Goal: Task Accomplishment & Management: Use online tool/utility

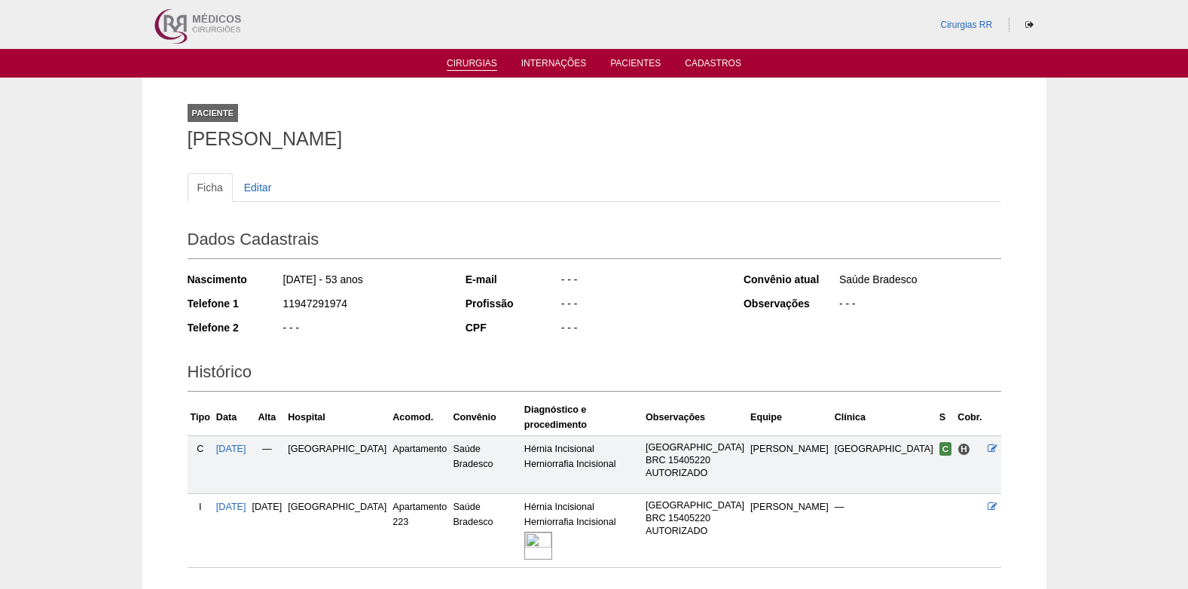
click at [464, 61] on link "Cirurgias" at bounding box center [472, 64] width 50 height 13
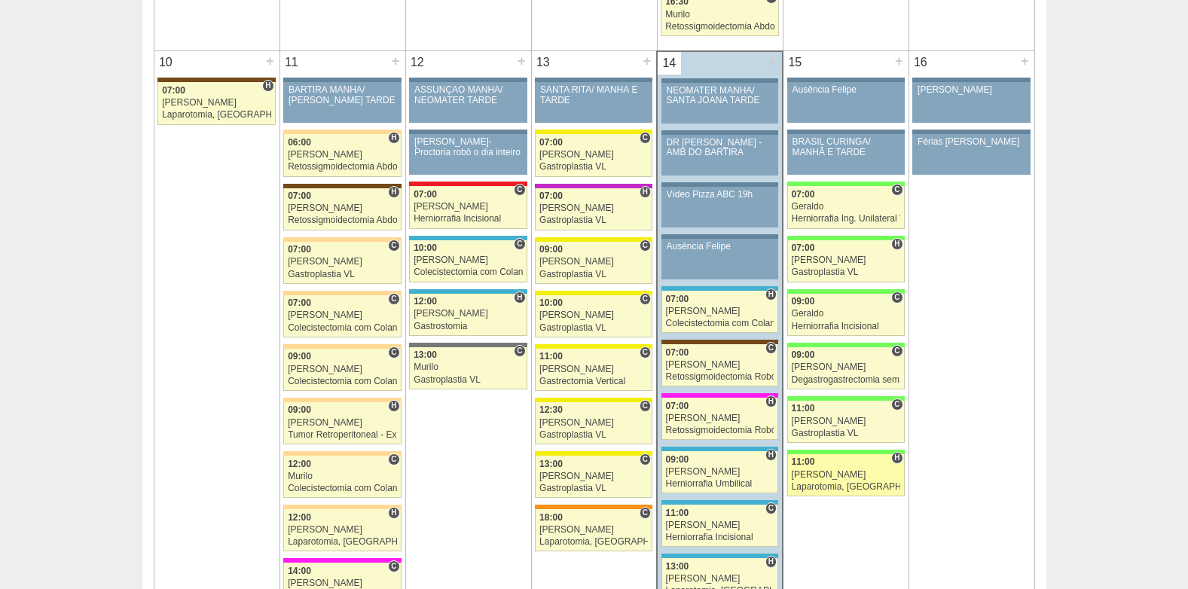
scroll to position [1883, 0]
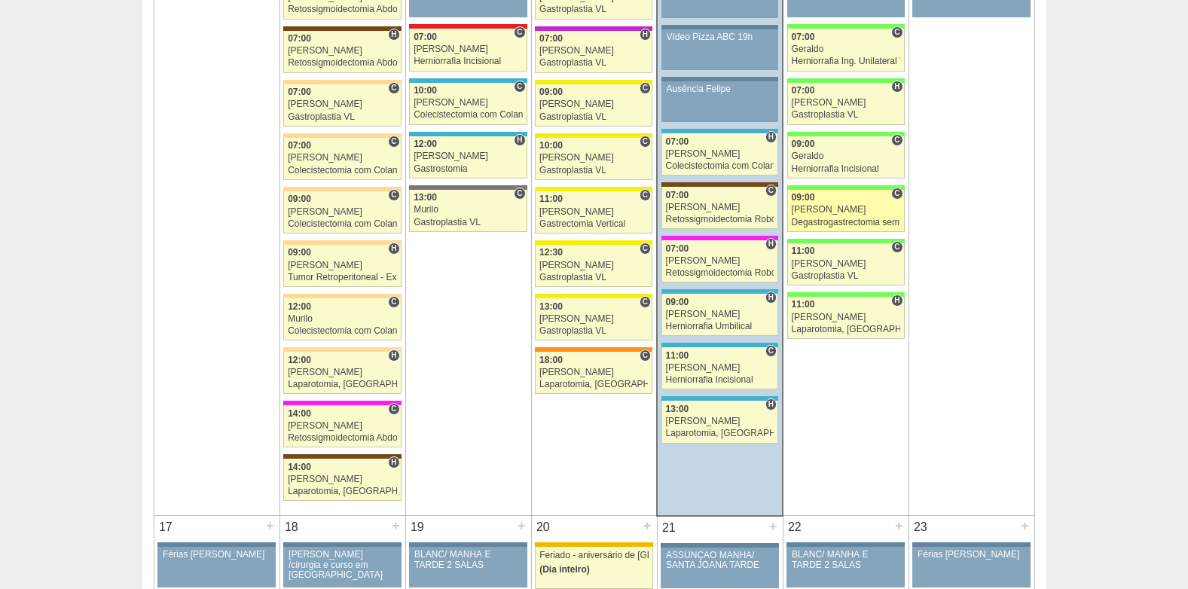
click at [834, 212] on div "[PERSON_NAME]" at bounding box center [846, 210] width 108 height 10
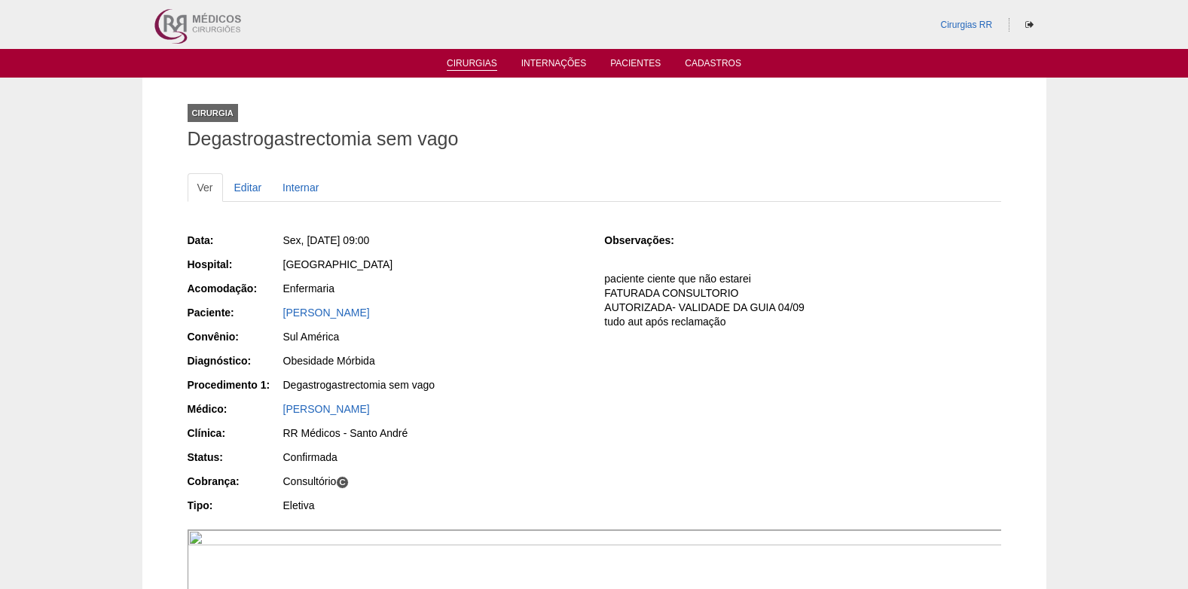
click at [474, 61] on link "Cirurgias" at bounding box center [472, 64] width 50 height 13
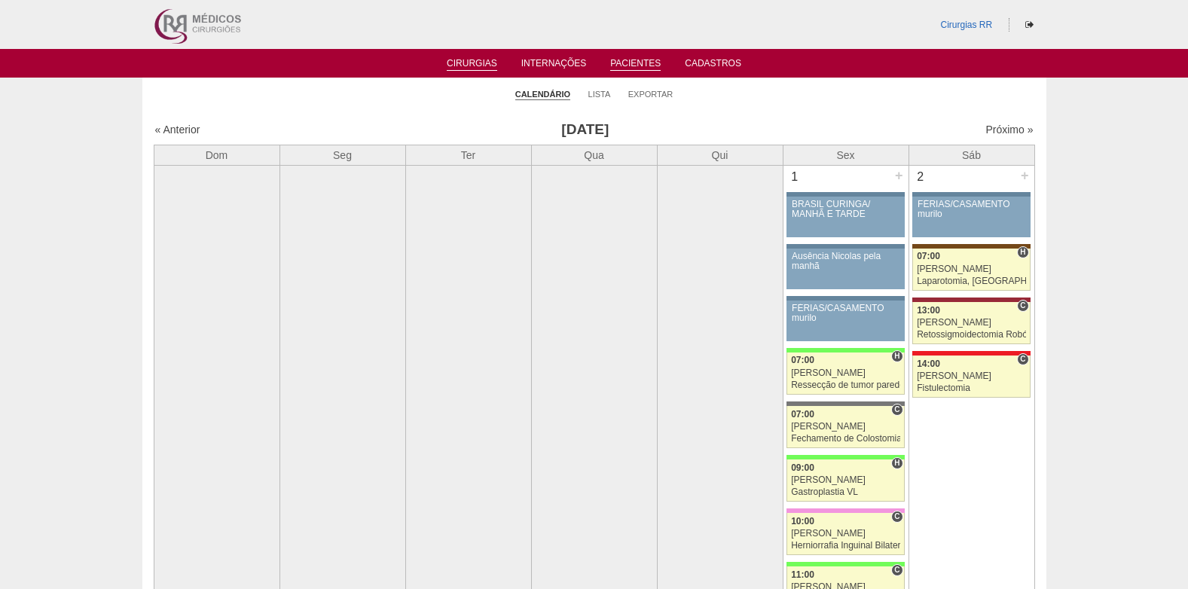
click at [624, 57] on li "Pacientes" at bounding box center [636, 62] width 72 height 12
click at [626, 60] on link "Pacientes" at bounding box center [635, 64] width 50 height 13
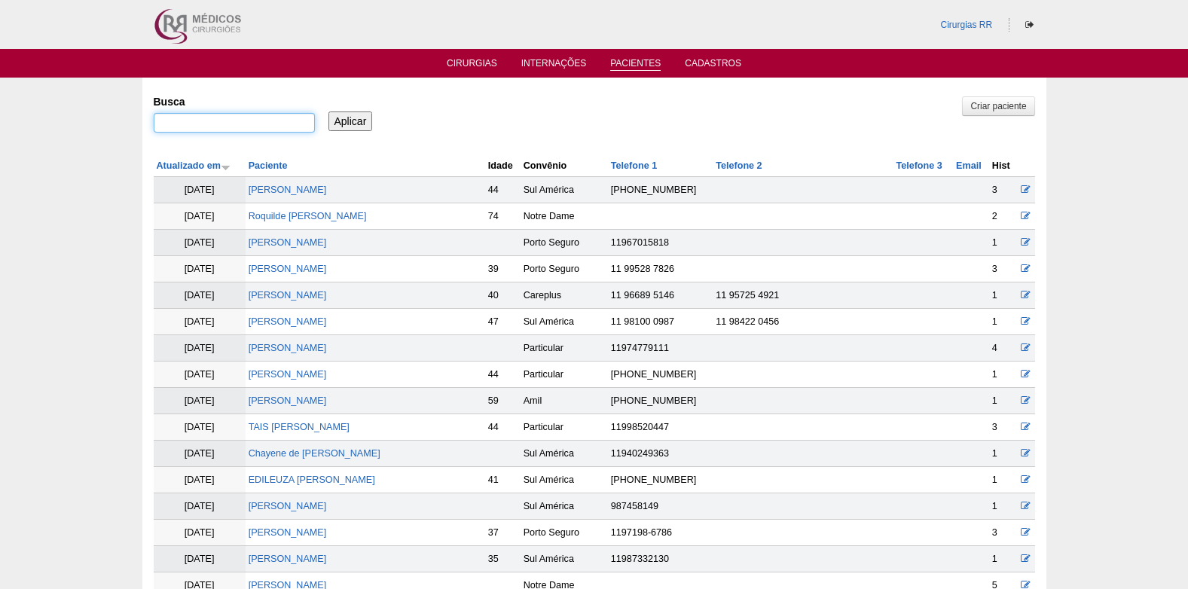
click at [291, 124] on input "Busca" at bounding box center [234, 123] width 161 height 20
type input "ethiene"
click at [351, 128] on input "Aplicar" at bounding box center [350, 121] width 44 height 20
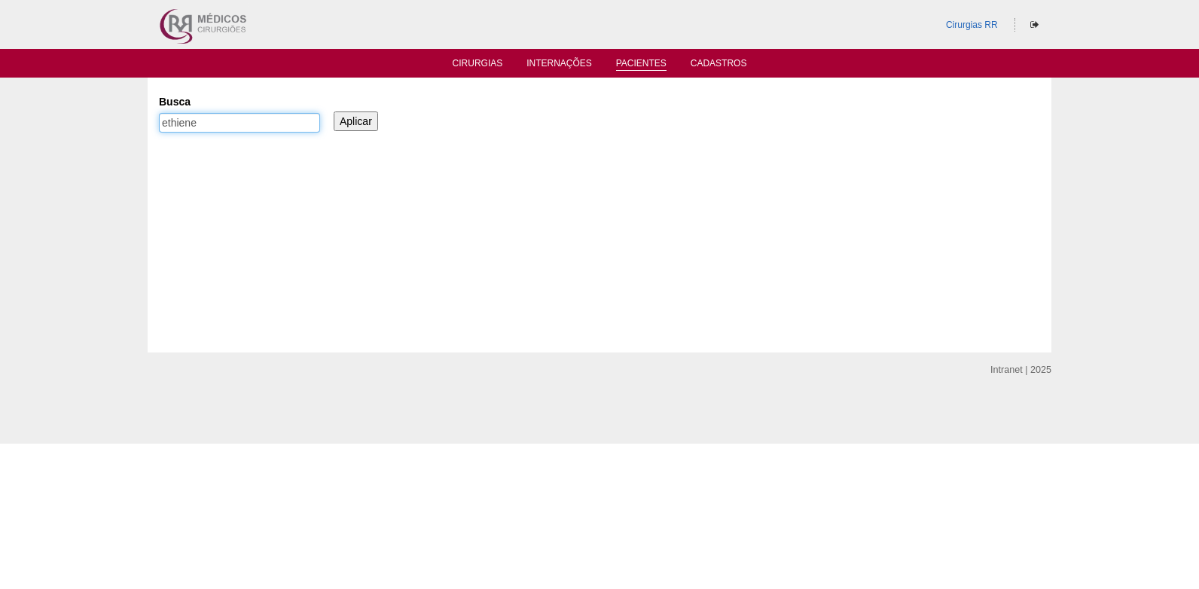
click at [172, 124] on input "ethiene" at bounding box center [239, 123] width 161 height 20
type input "etiene"
click at [352, 114] on input "Aplicar" at bounding box center [356, 121] width 44 height 20
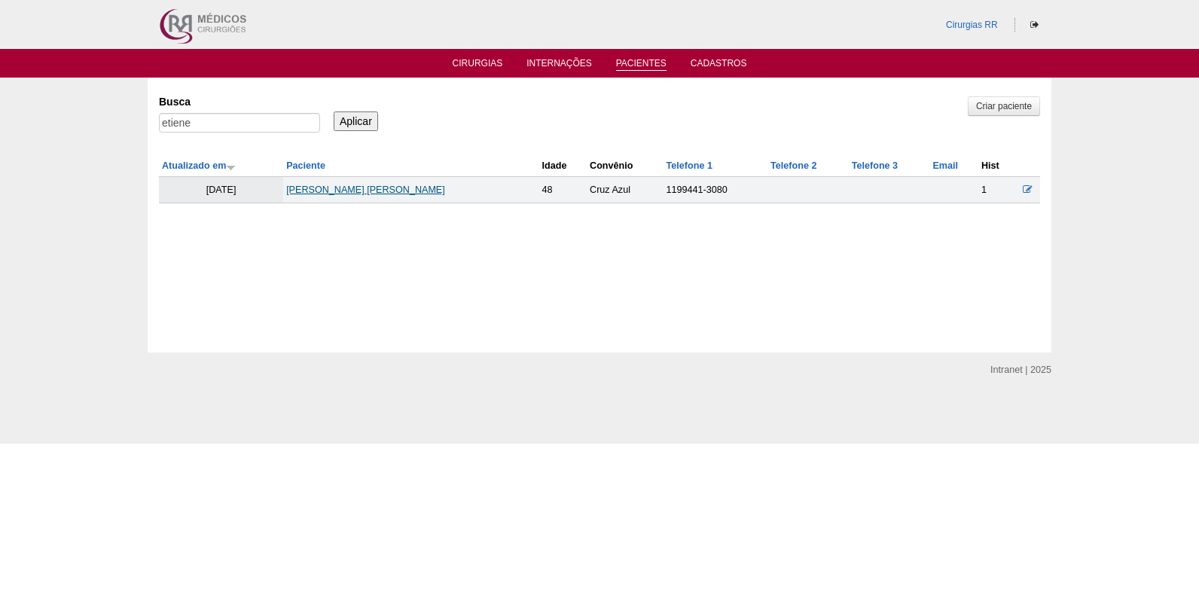
click at [350, 194] on link "[PERSON_NAME] [PERSON_NAME]" at bounding box center [365, 190] width 159 height 11
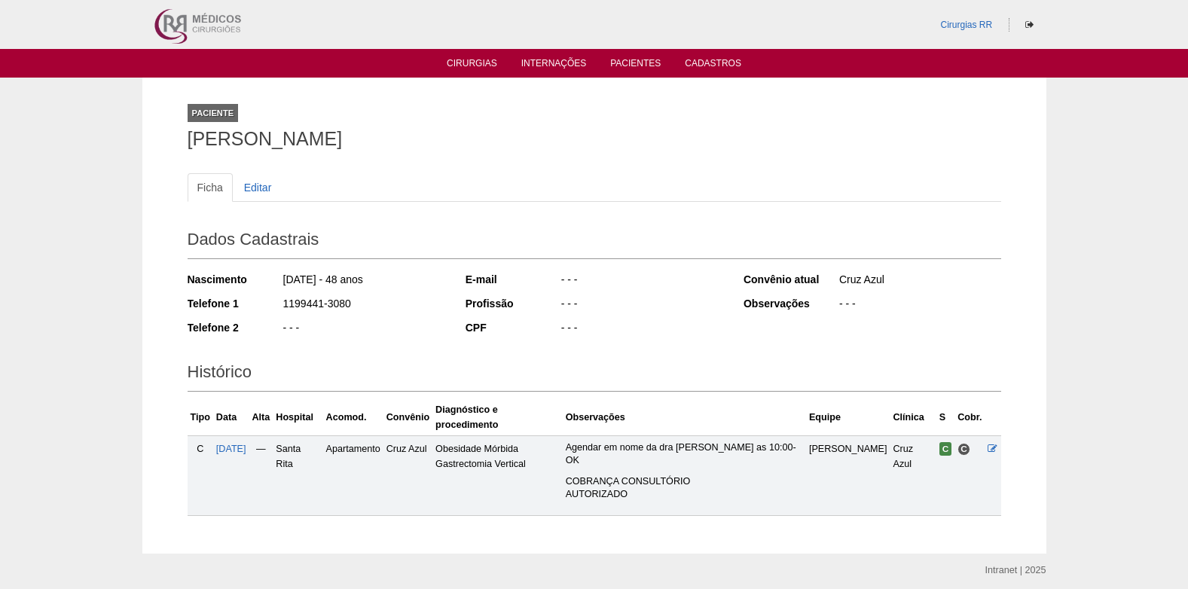
scroll to position [27, 0]
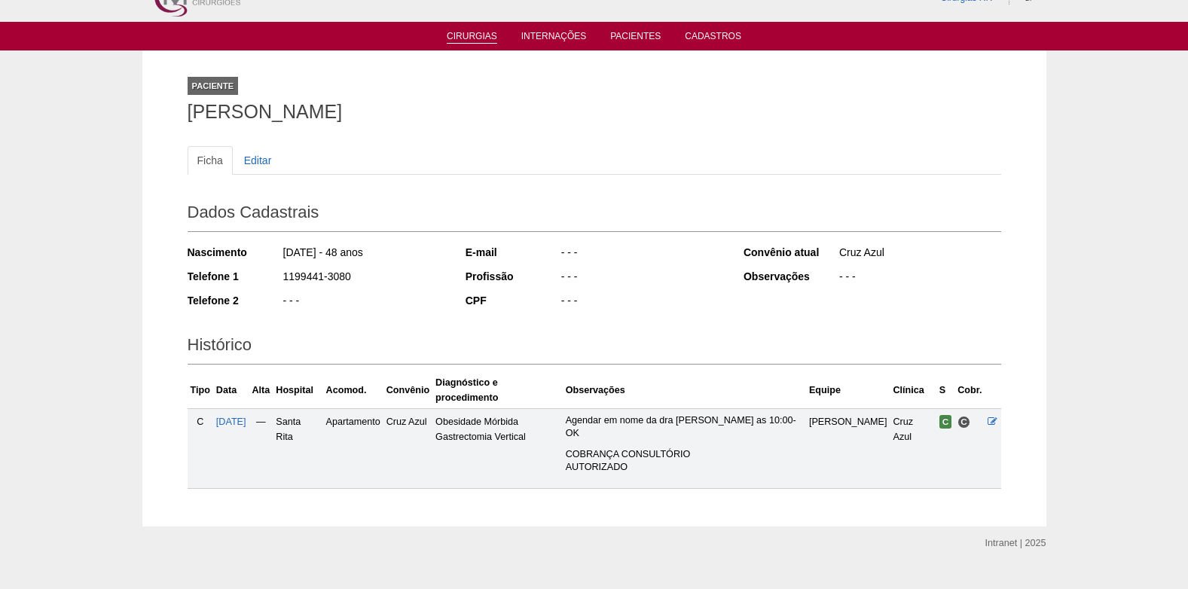
click at [473, 38] on link "Cirurgias" at bounding box center [472, 37] width 50 height 13
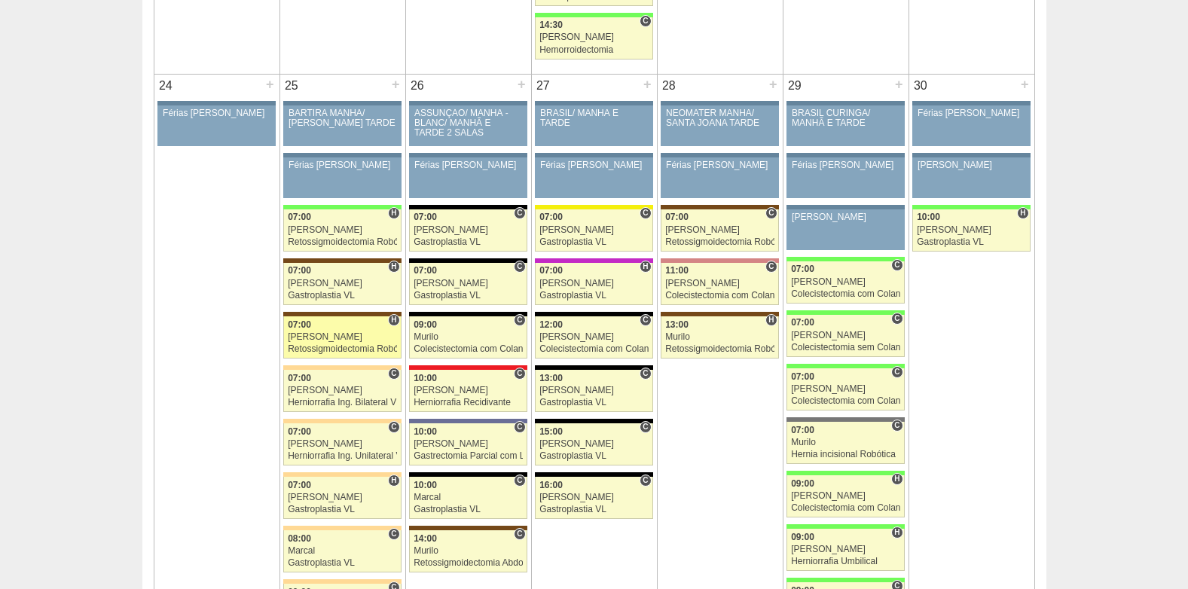
scroll to position [3389, 0]
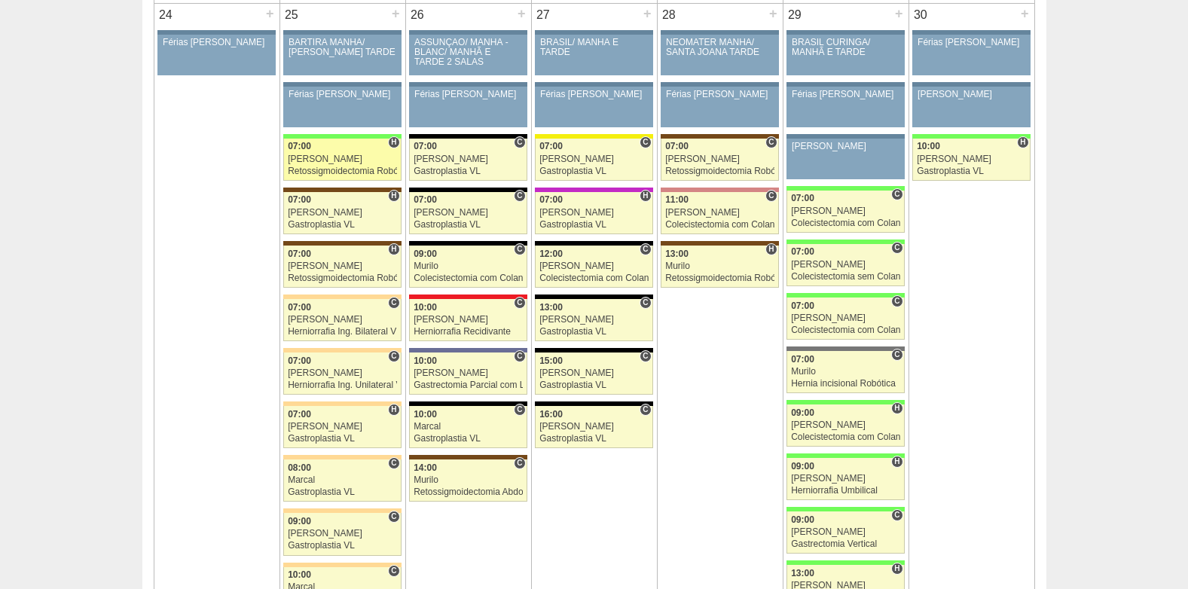
click at [350, 172] on div "Retossigmoidectomia Robótica" at bounding box center [342, 171] width 109 height 10
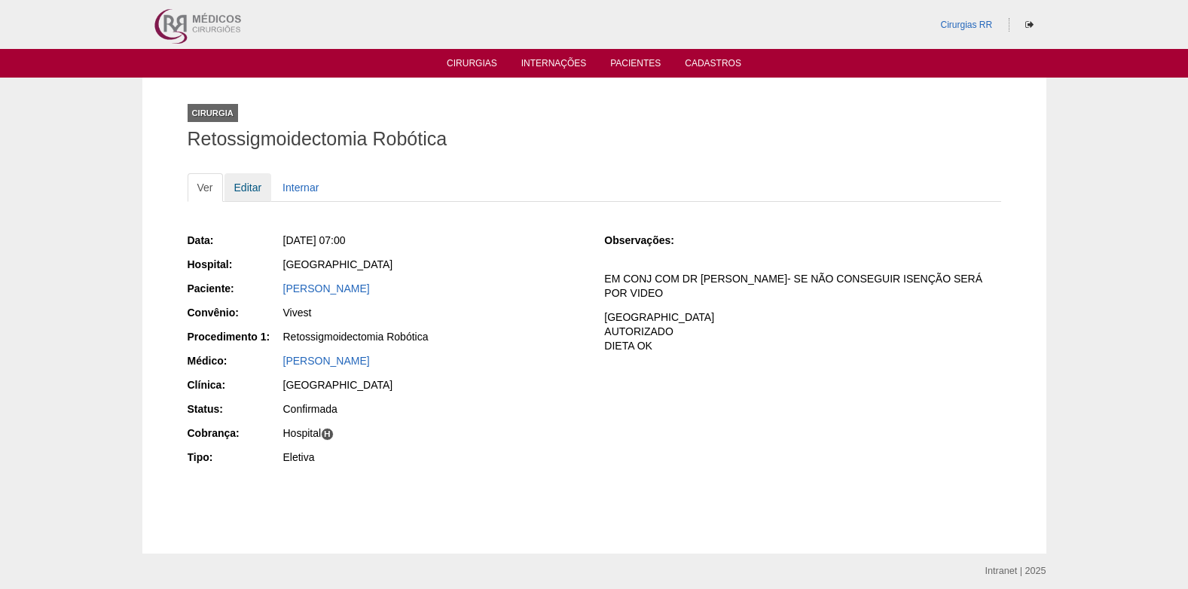
click at [252, 193] on link "Editar" at bounding box center [247, 187] width 47 height 29
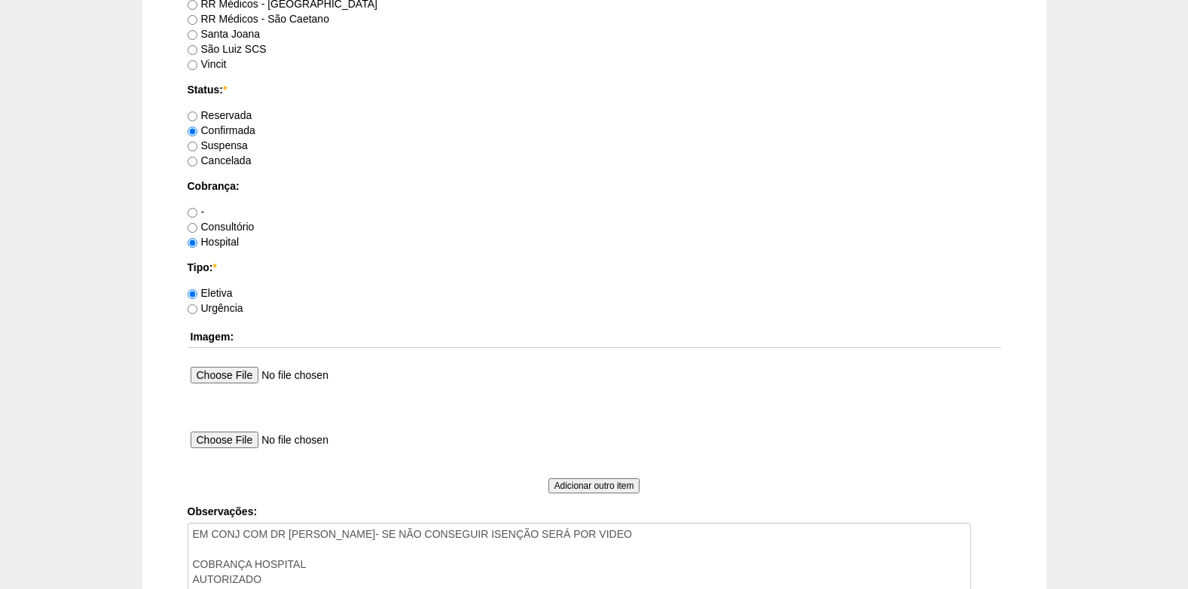
scroll to position [1352, 0]
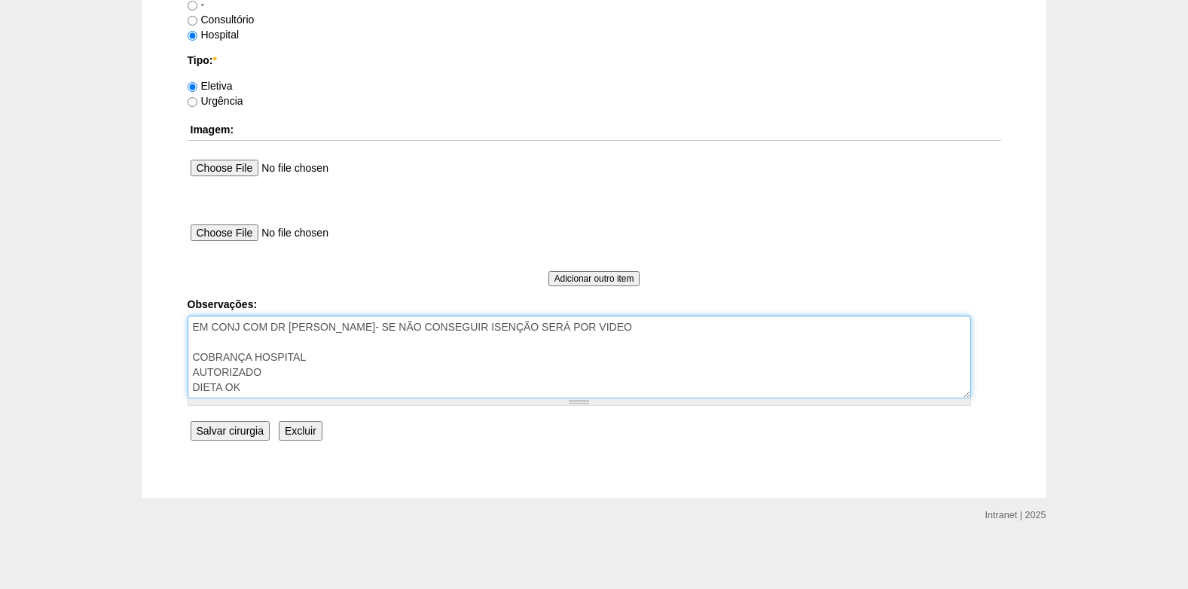
drag, startPoint x: 603, startPoint y: 330, endPoint x: 343, endPoint y: 327, distance: 259.9
click at [343, 327] on textarea "EM CONJ COM DR ROGERS- SE NÃO CONSEGUIR ISENÇÃO SERÁ POR VIDEO COBRANÇA HOSPITA…" at bounding box center [579, 357] width 783 height 83
type textarea "EM CONJ COM DR ROGERS- ROBÔ CONSEGUIU ISENÇÃO COBRANÇA HOSPITAL AUTORIZADO DIET…"
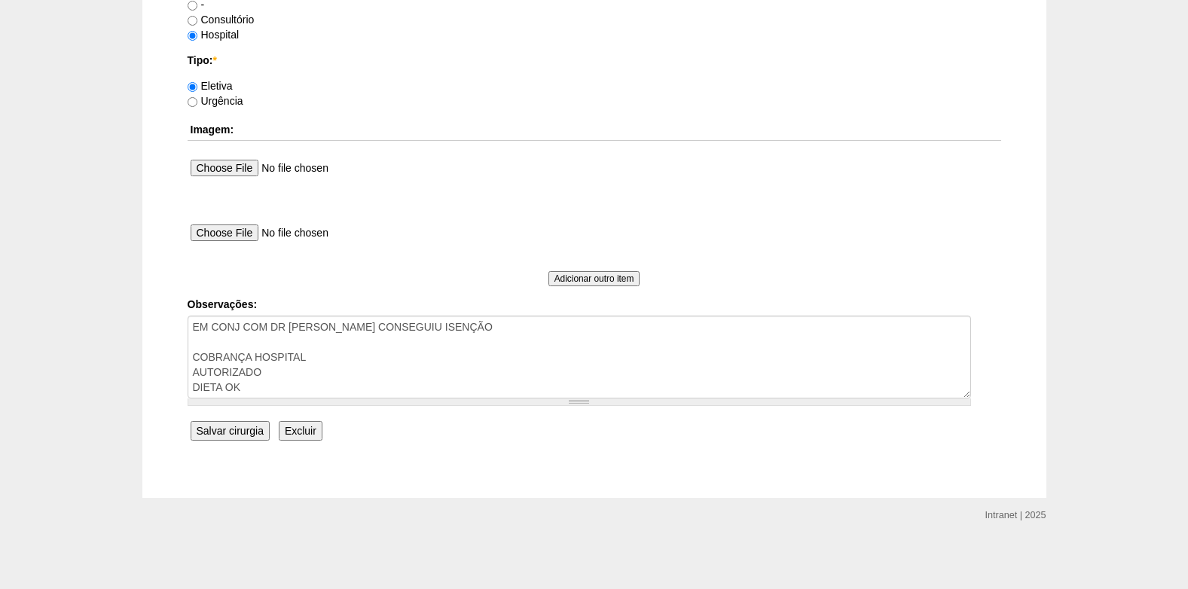
click at [237, 434] on input "Salvar cirurgia" at bounding box center [230, 431] width 79 height 20
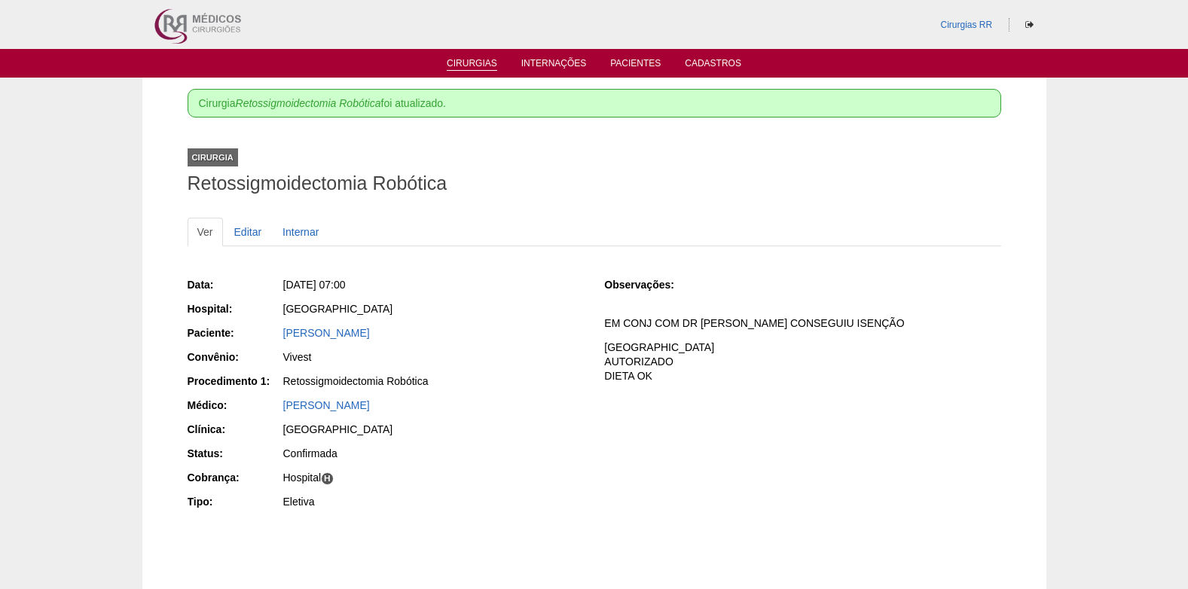
click at [476, 69] on link "Cirurgias" at bounding box center [472, 64] width 50 height 13
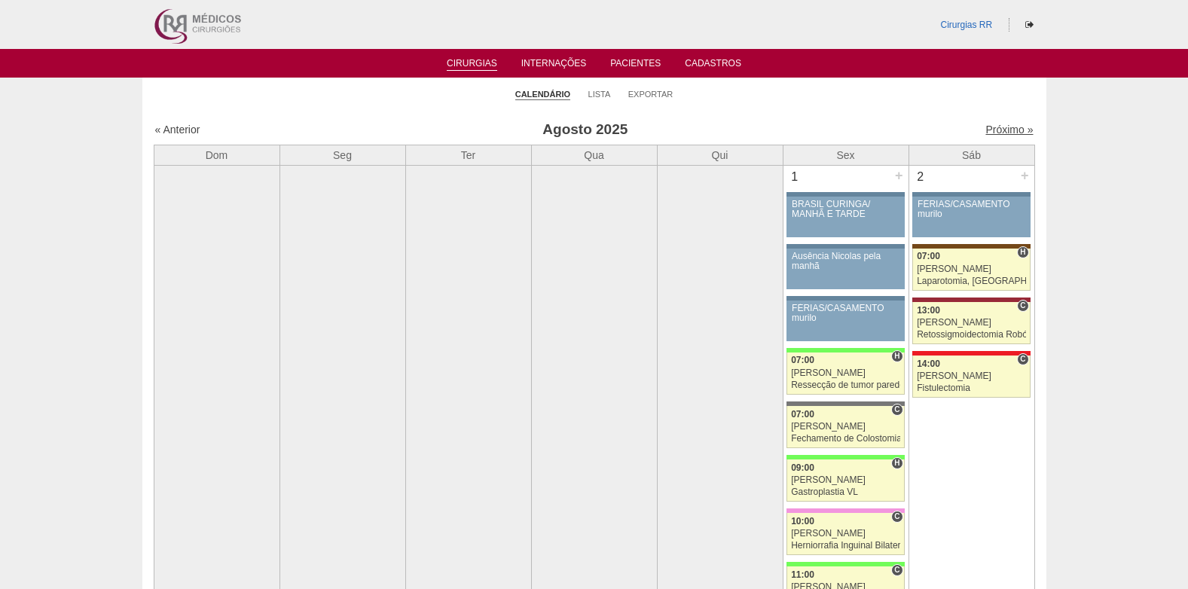
click at [998, 132] on link "Próximo »" at bounding box center [1008, 130] width 47 height 12
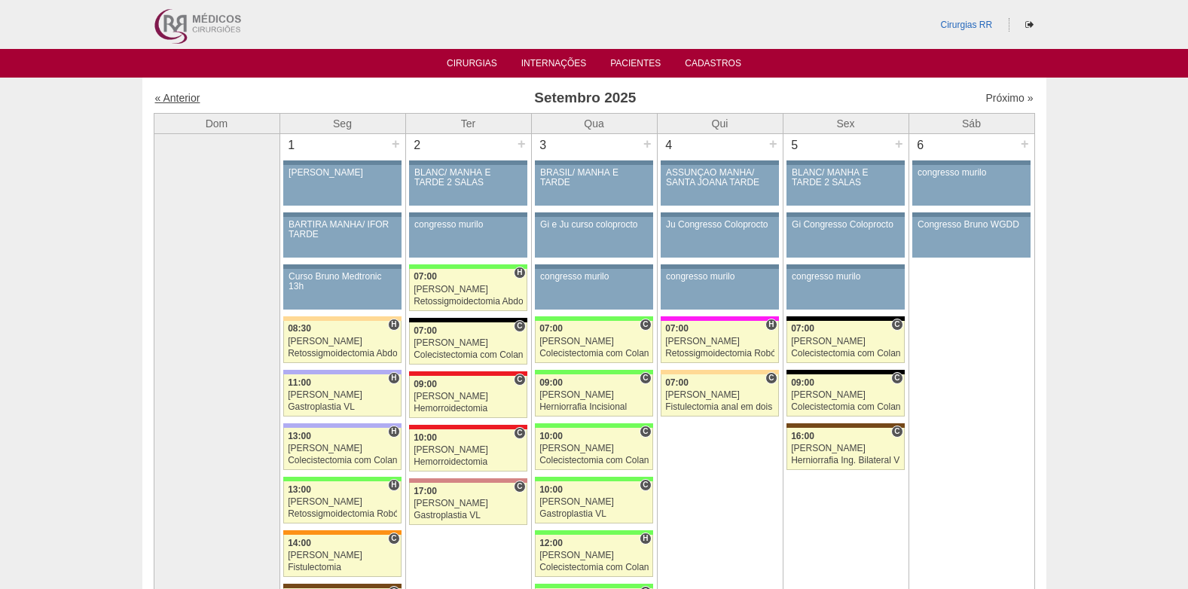
click at [191, 97] on link "« Anterior" at bounding box center [177, 98] width 45 height 12
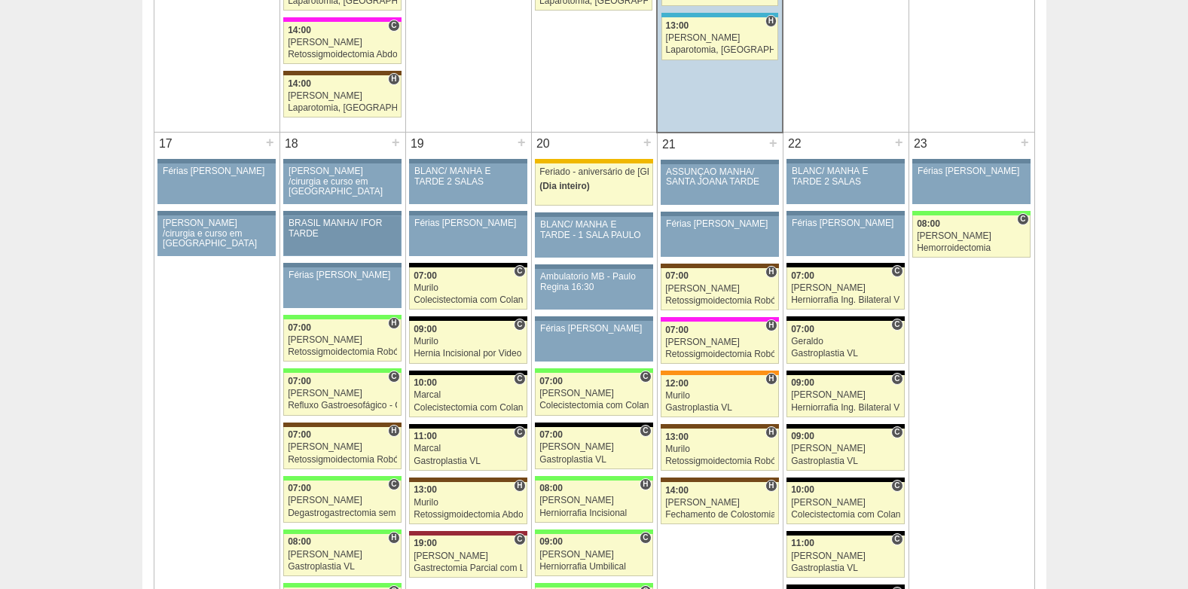
scroll to position [2335, 0]
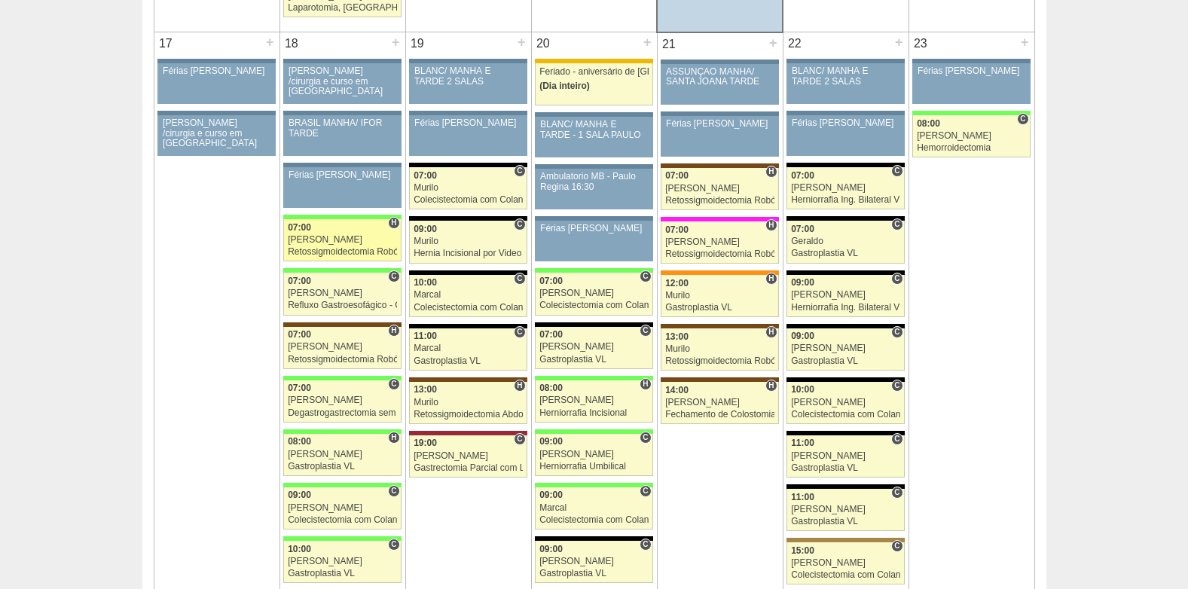
click at [339, 243] on div "Bruno" at bounding box center [342, 240] width 109 height 10
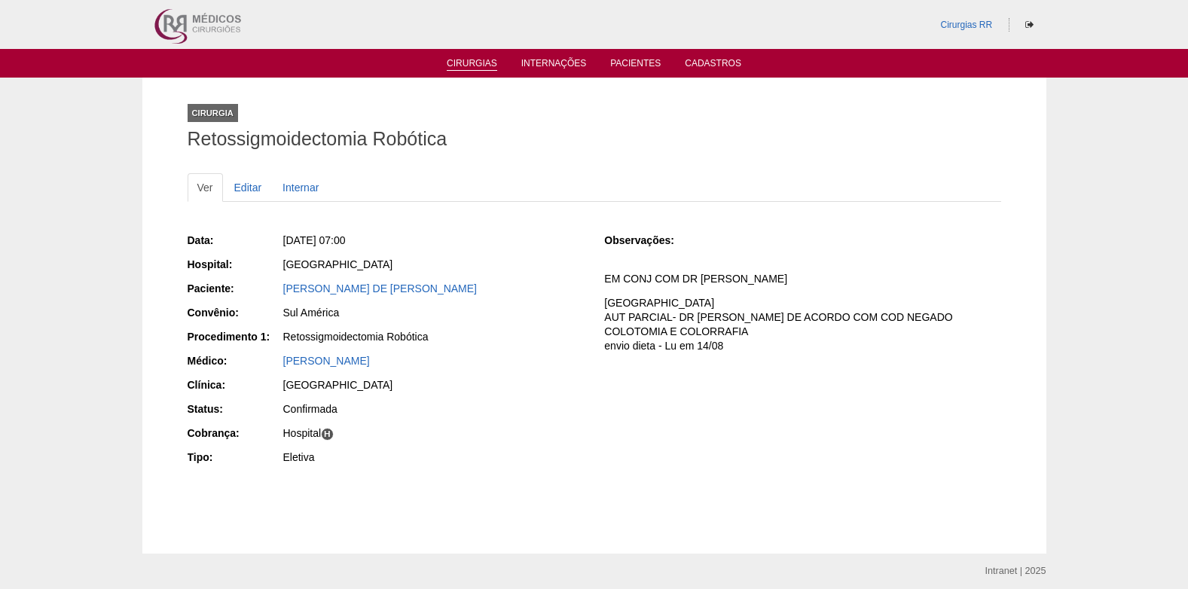
click at [465, 66] on link "Cirurgias" at bounding box center [472, 64] width 50 height 13
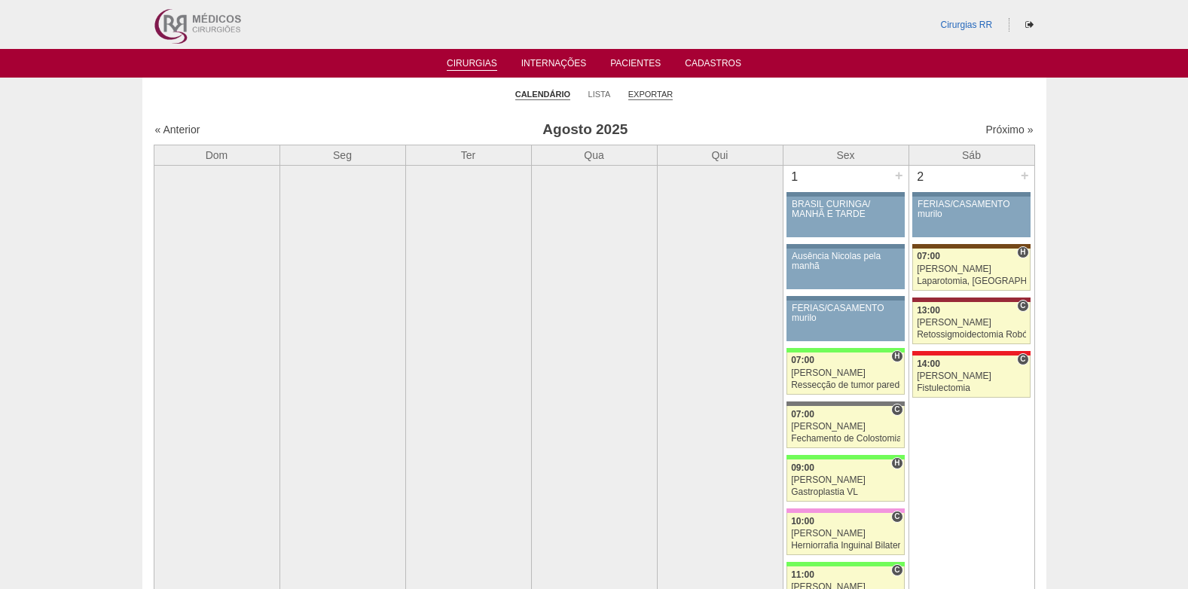
click at [648, 95] on link "Exportar" at bounding box center [650, 94] width 45 height 11
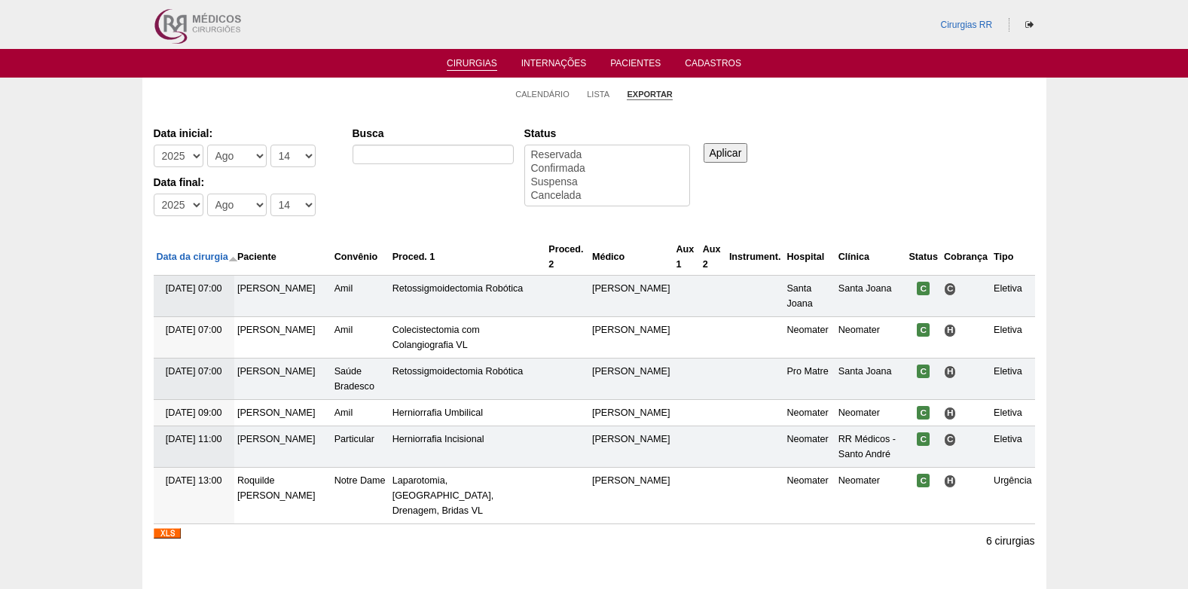
select select
click at [297, 204] on select "-Dia 1 2 3 4 5 6 7 8 9 10 11 12 13 14 15 16 17 18 19 20 21 22 23 24 25 26 27 28…" at bounding box center [292, 205] width 45 height 23
select select "30"
click at [270, 194] on select "-Dia 1 2 3 4 5 6 7 8 9 10 11 12 13 14 15 16 17 18 19 20 21 22 23 24 25 26 27 28…" at bounding box center [292, 205] width 45 height 23
click at [246, 206] on select "-Mês Jan Fev Mar Abr Mai Jun Jul Ago Set Out Nov Dez" at bounding box center [236, 205] width 59 height 23
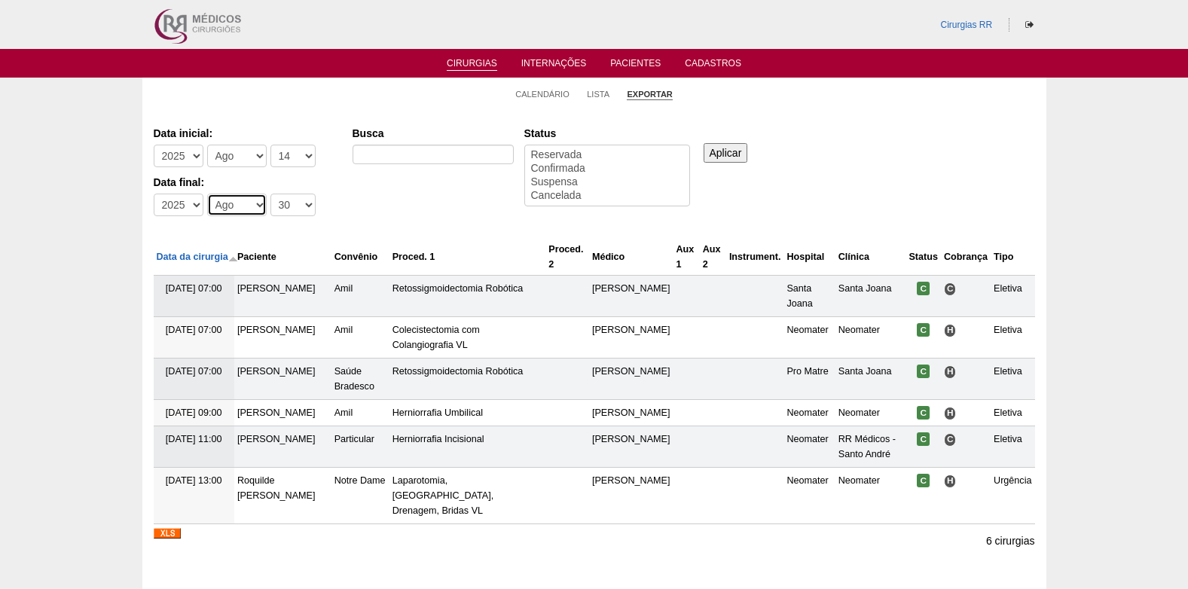
select select "10"
click at [207, 194] on select "-Mês Jan Fev Mar Abr Mai Jun Jul Ago Set Out Nov Dez" at bounding box center [236, 205] width 59 height 23
select select "conf"
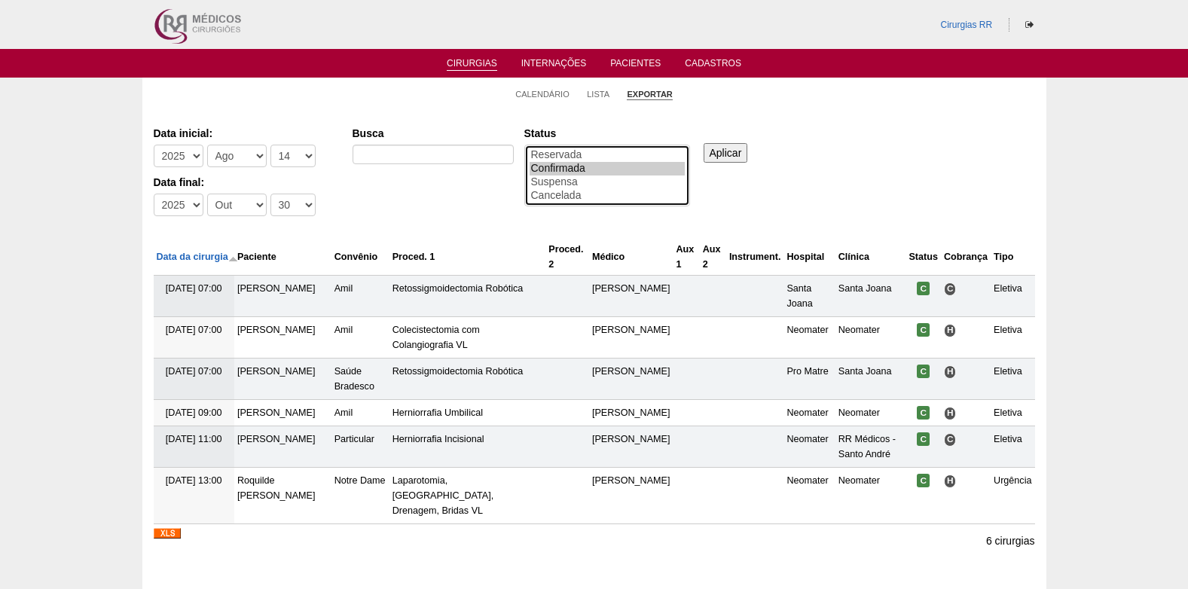
click at [587, 166] on option "Confirmada" at bounding box center [606, 169] width 155 height 14
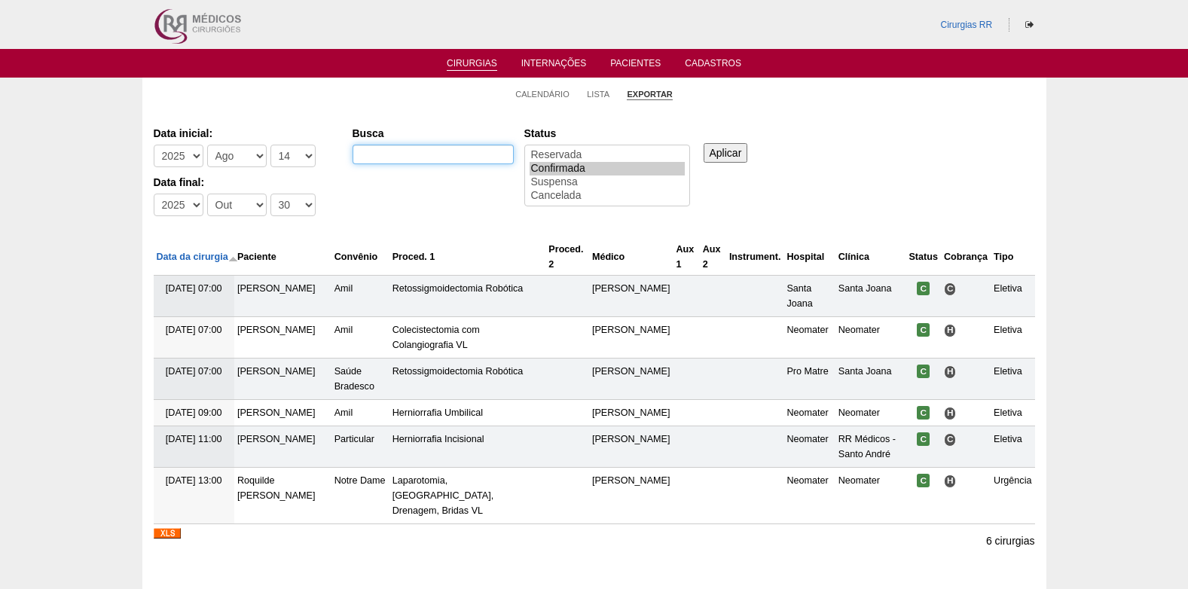
click at [390, 152] on input "Busca" at bounding box center [432, 155] width 161 height 20
type input "SANTA RITA"
click at [743, 155] on input "Aplicar" at bounding box center [725, 153] width 44 height 20
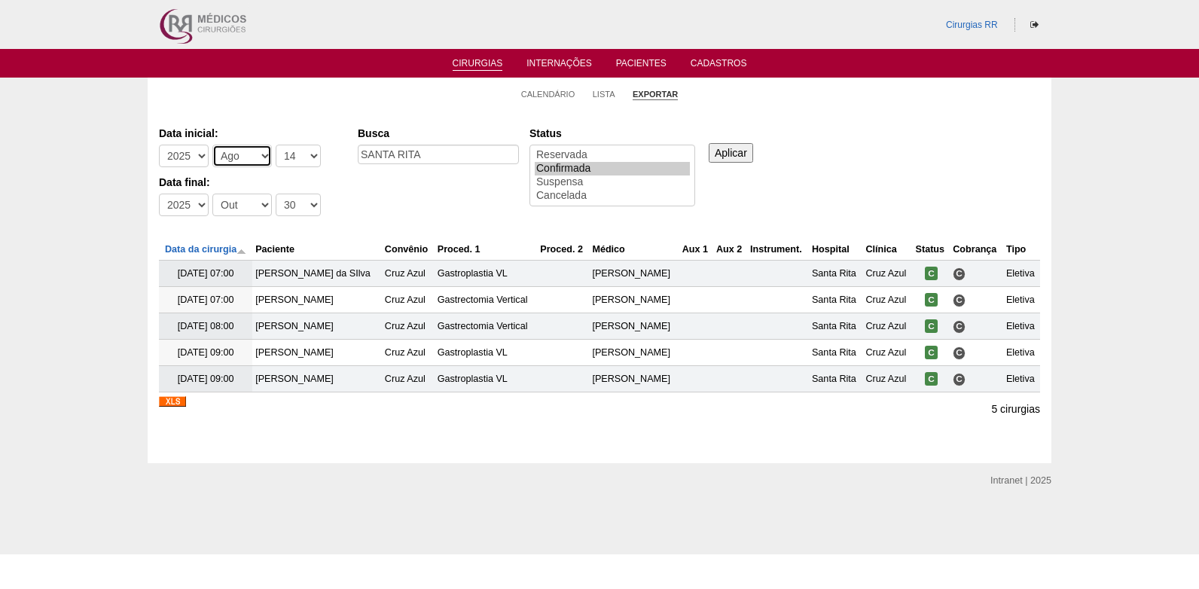
click at [248, 152] on select "-Mês [PERSON_NAME] Mar Abr Mai Jun [DATE] Ago Set Out Nov Dez" at bounding box center [241, 156] width 59 height 23
click at [301, 151] on select "-Dia 1 2 3 4 5 6 7 8 9 10 11 12 13 14 15 16 17 18 19 20 21 22 23 24 25 26 27 28…" at bounding box center [298, 156] width 45 height 23
select select "1"
click at [276, 145] on select "-Dia 1 2 3 4 5 6 7 8 9 10 11 12 13 14 15 16 17 18 19 20 21 22 23 24 25 26 27 28…" at bounding box center [298, 156] width 45 height 23
click at [728, 151] on input "Aplicar" at bounding box center [731, 153] width 44 height 20
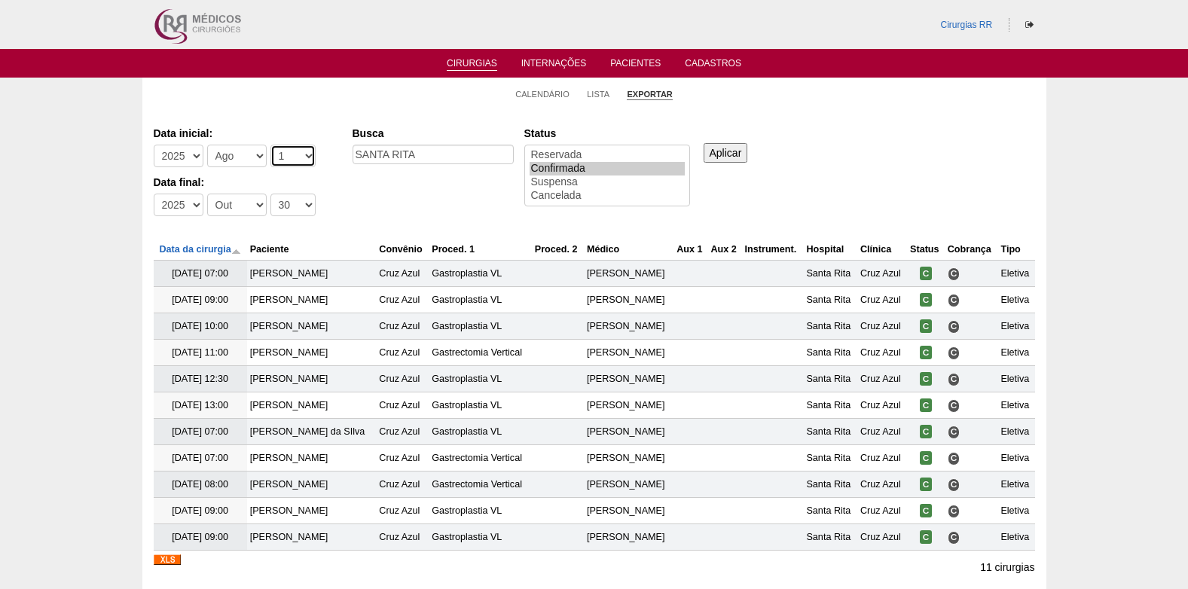
click at [298, 154] on select "-Dia 1 2 3 4 5 6 7 8 9 10 11 12 13 14 15 16 17 18 19 20 21 22 23 24 25 26 27 28…" at bounding box center [292, 156] width 45 height 23
select select "14"
click at [270, 145] on select "-Dia 1 2 3 4 5 6 7 8 9 10 11 12 13 14 15 16 17 18 19 20 21 22 23 24 25 26 27 28…" at bounding box center [292, 156] width 45 height 23
click at [718, 148] on input "Aplicar" at bounding box center [725, 153] width 44 height 20
